Goal: Task Accomplishment & Management: Use online tool/utility

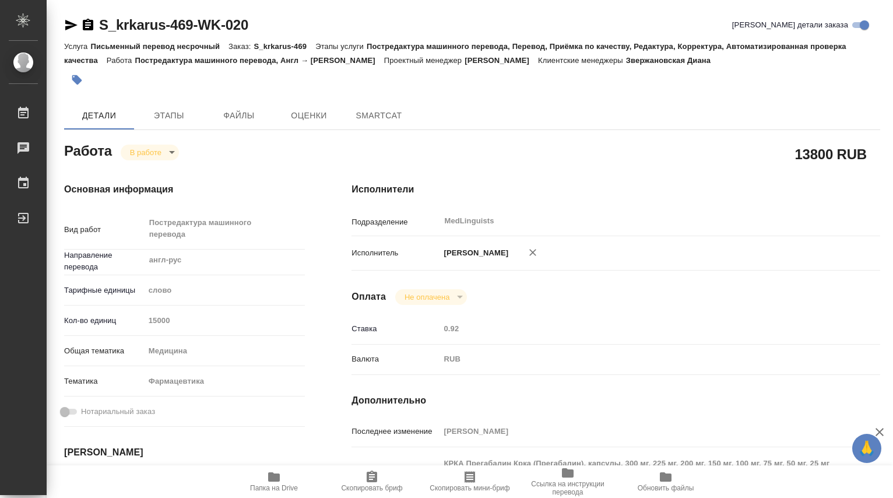
type textarea "x"
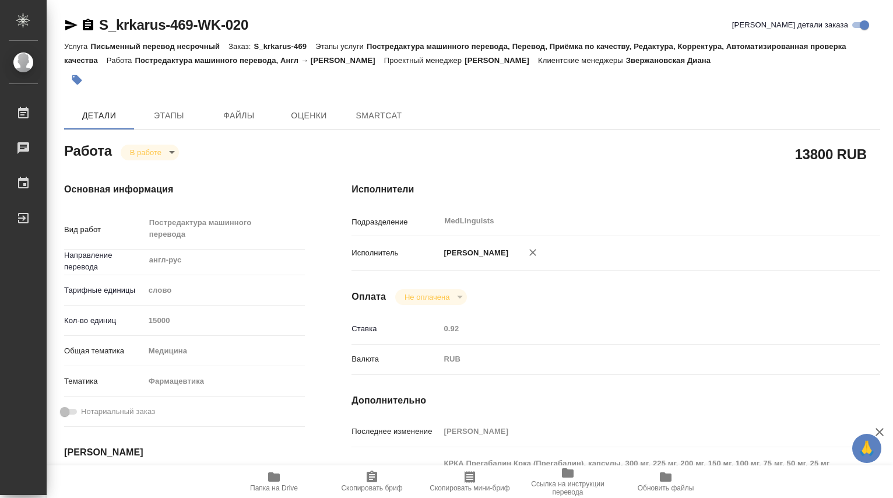
type textarea "x"
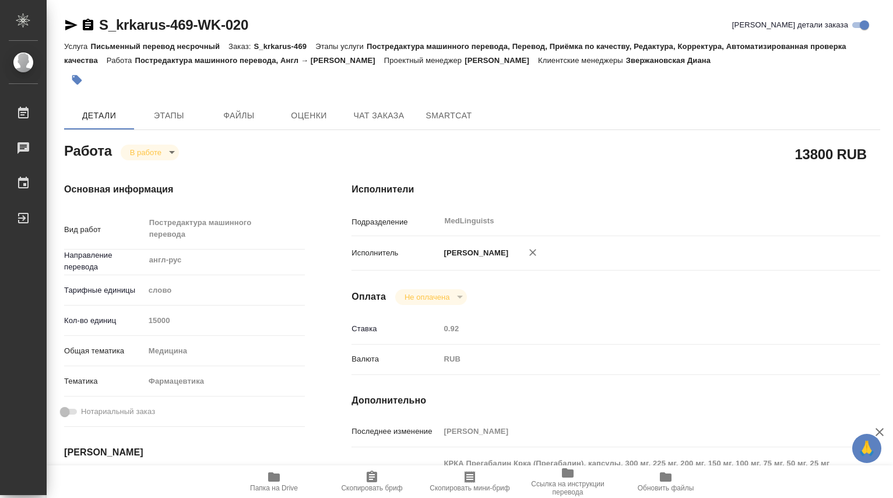
type textarea "x"
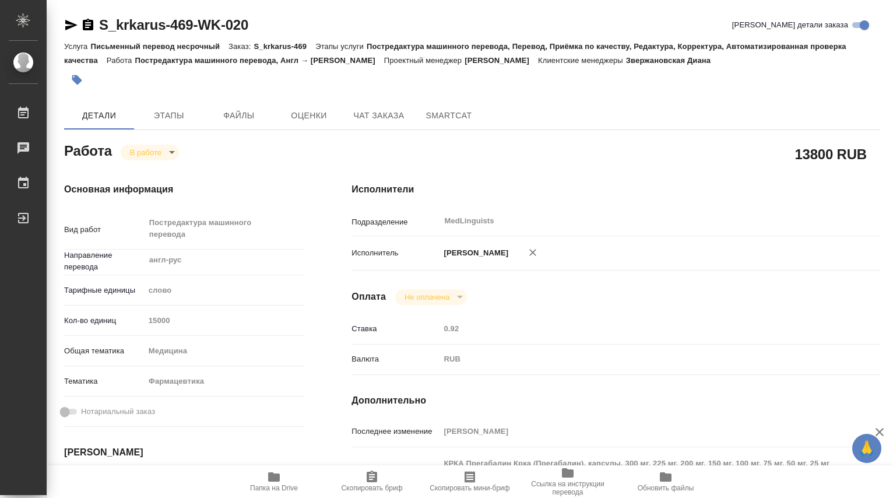
click at [277, 477] on icon "button" at bounding box center [274, 476] width 12 height 9
type textarea "x"
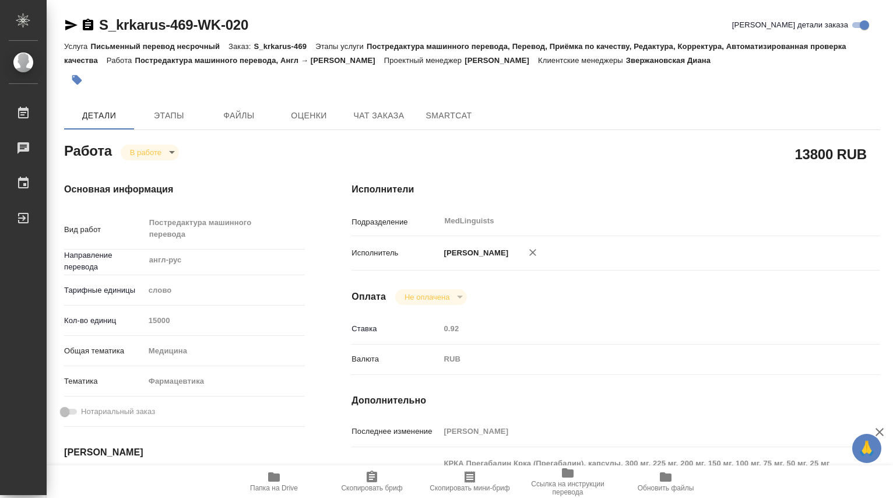
type textarea "x"
